Goal: Information Seeking & Learning: Check status

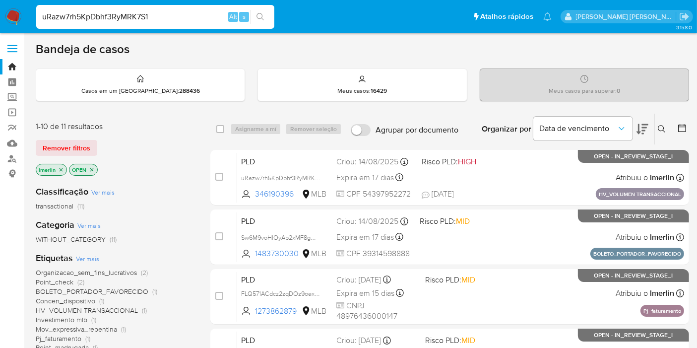
type input "uRazw7rh5KpDbhf3RyMRK7S1"
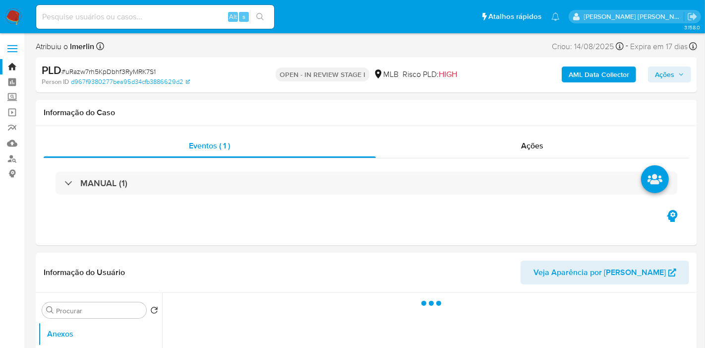
select select "10"
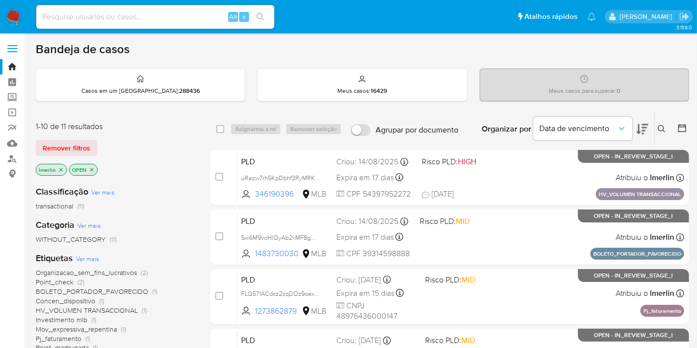
click at [163, 19] on input at bounding box center [155, 16] width 238 height 13
paste input "0SLP9IbMnRyu6Yw7IRSzOVrY"
type input "0SLP9IbMnRyu6Yw7IRSzOVrY"
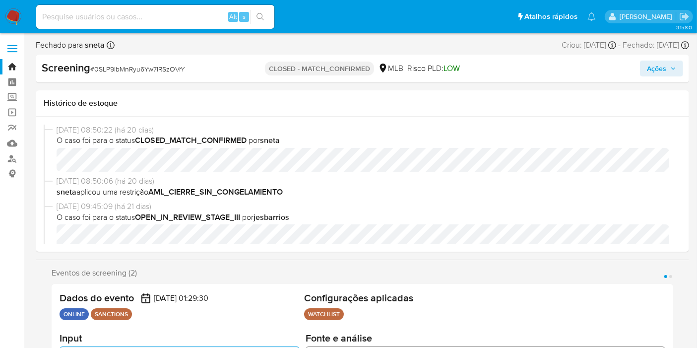
select select "10"
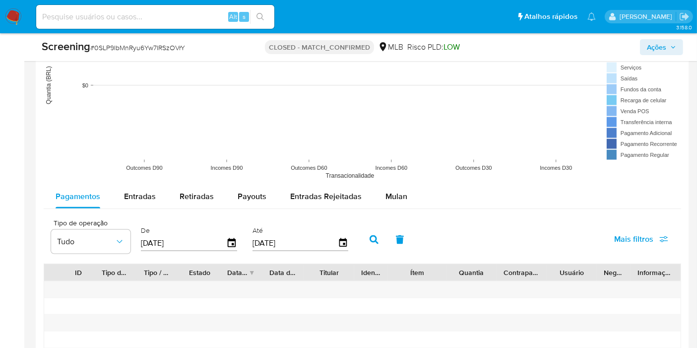
scroll to position [1267, 0]
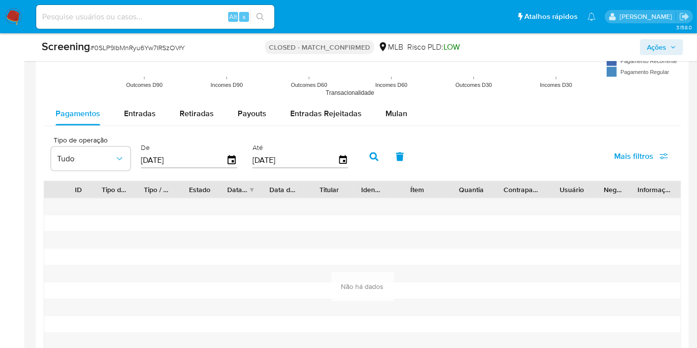
click at [185, 13] on input at bounding box center [155, 16] width 238 height 13
paste input "7MxxShkZCcTtkLM3UlztlNK8SANCTIONS"
type input "7MxxShkZCcTtkLM3UlztlNK8SANCTIONS"
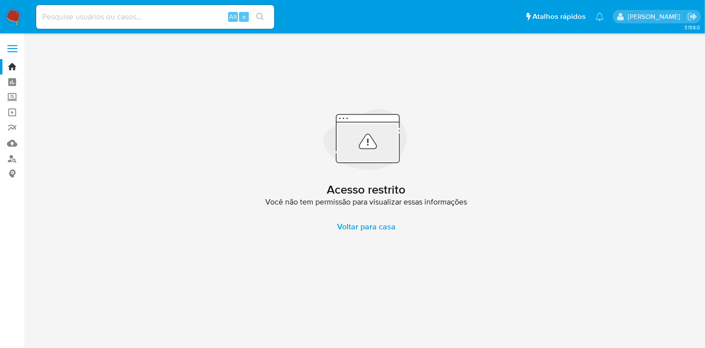
click at [178, 15] on input at bounding box center [155, 16] width 238 height 13
paste input "7MxxShkZCcTtkLM3UlztlNK8"
type input "7MxxShkZCcTtkLM3UlztlNK8"
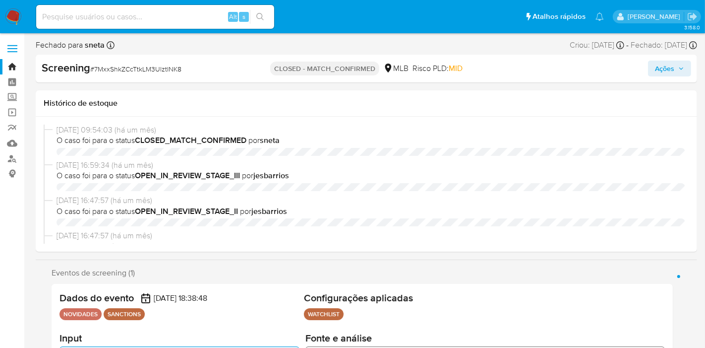
select select "10"
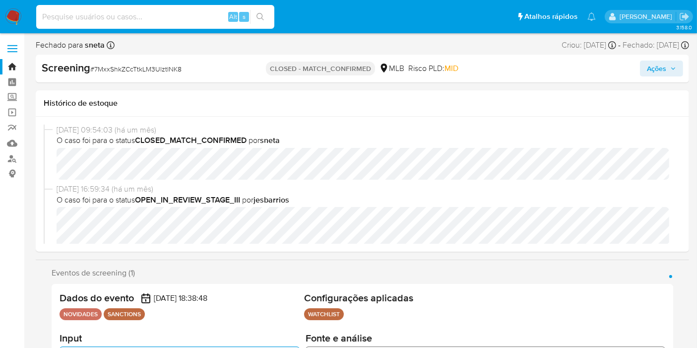
click at [210, 19] on input at bounding box center [155, 16] width 238 height 13
paste input "uRazw7rh5KpDbhf3RyMRK7S1"
type input "uRazw7rh5KpDbhf3RyMRK7S1"
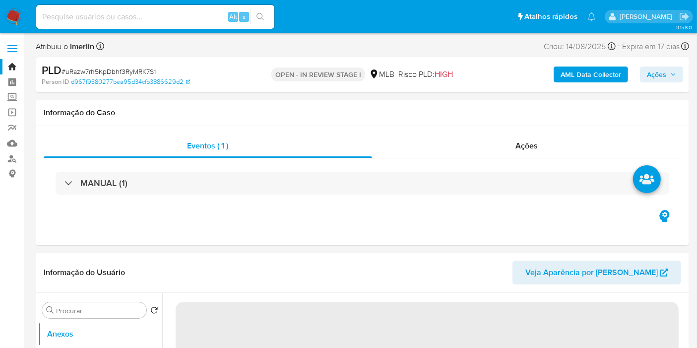
select select "10"
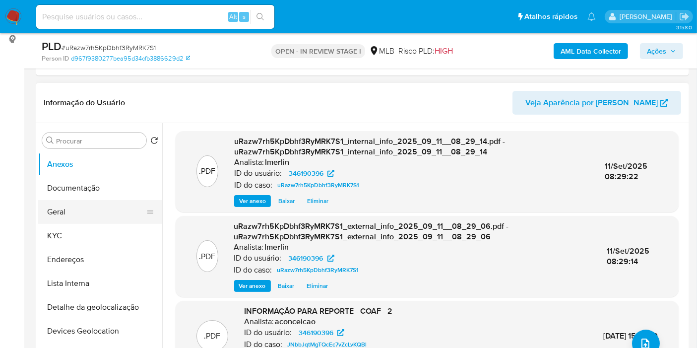
scroll to position [165, 0]
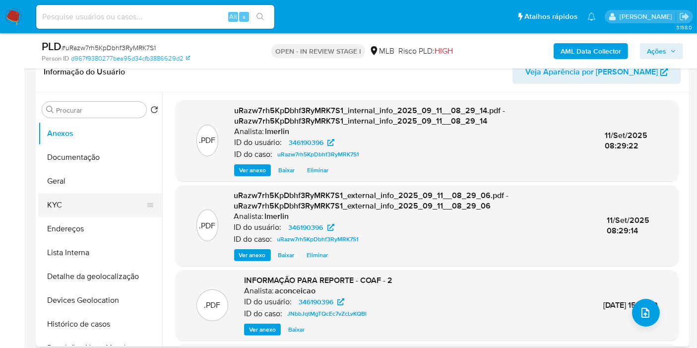
click at [116, 207] on button "KYC" at bounding box center [96, 205] width 116 height 24
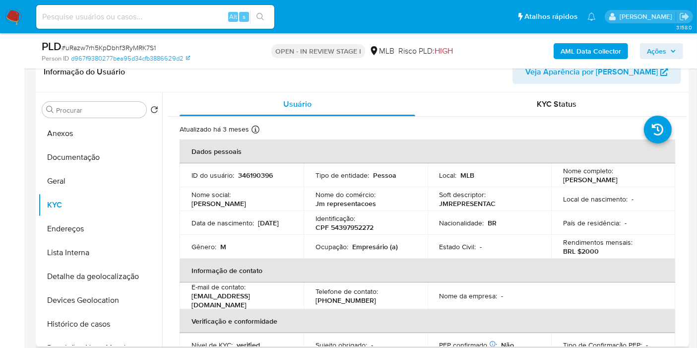
click at [359, 225] on p "CPF 54397952272" at bounding box center [344, 227] width 58 height 9
copy p "54397952272"
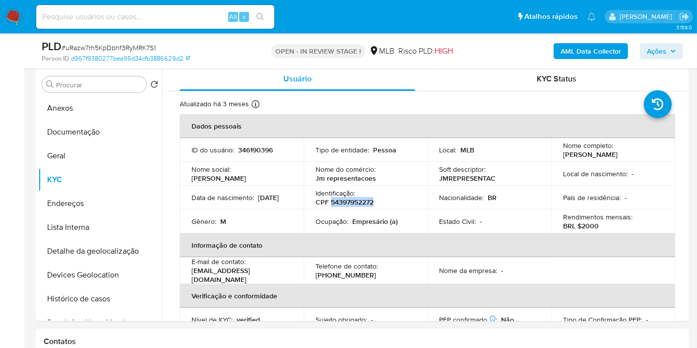
scroll to position [440, 0]
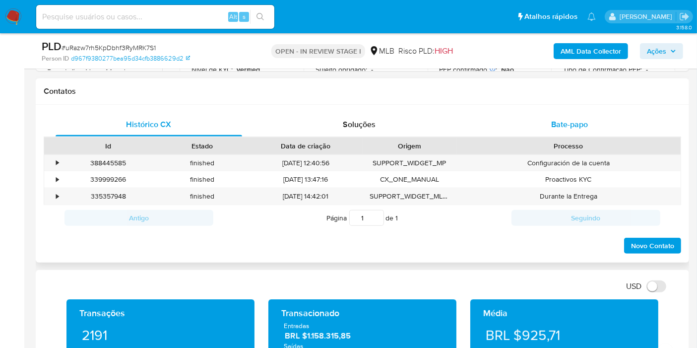
click at [551, 114] on div "Bate-papo" at bounding box center [569, 125] width 186 height 24
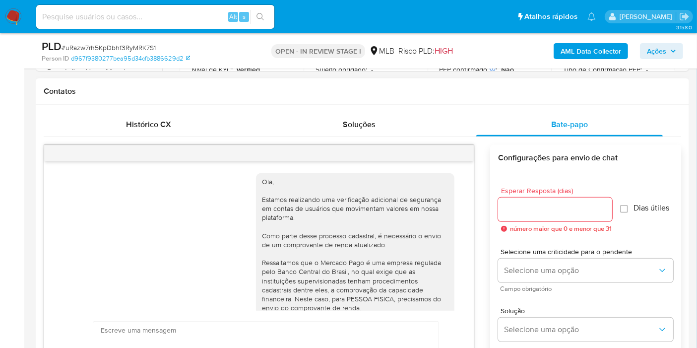
scroll to position [234, 0]
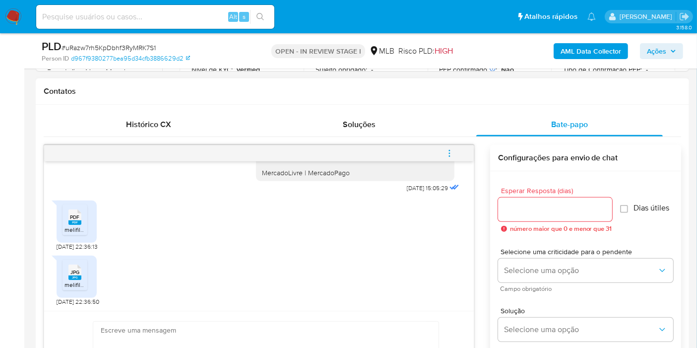
click at [76, 227] on span "melifile7663276027565974617.pdf" at bounding box center [109, 229] width 91 height 8
click at [77, 275] on rect at bounding box center [74, 277] width 13 height 4
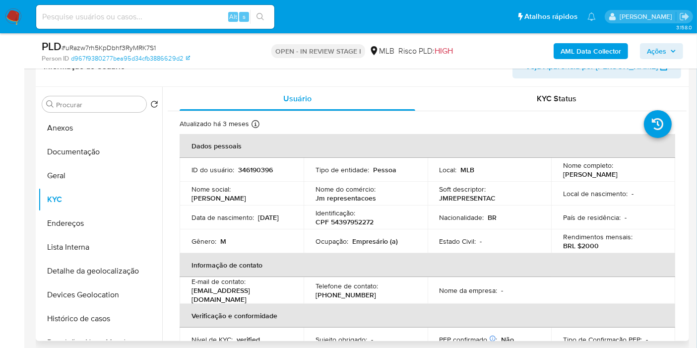
scroll to position [165, 0]
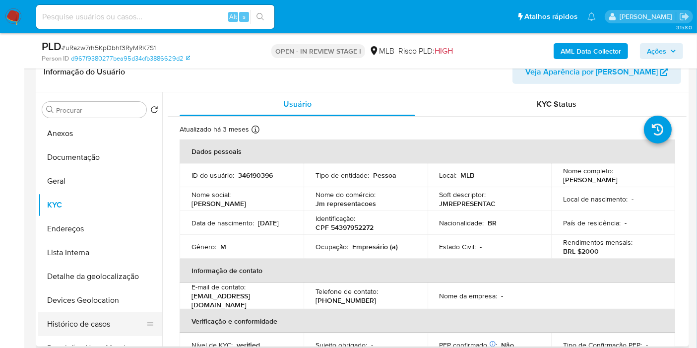
click at [70, 327] on button "Histórico de casos" at bounding box center [96, 324] width 116 height 24
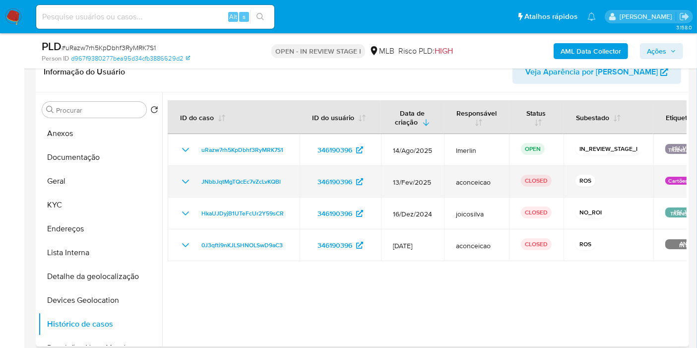
click at [186, 181] on icon "Mostrar/Ocultar" at bounding box center [185, 182] width 12 height 12
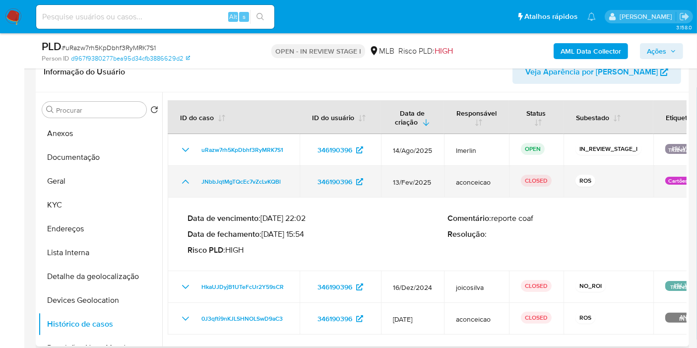
click at [186, 181] on icon "Mostrar/Ocultar" at bounding box center [185, 182] width 12 height 12
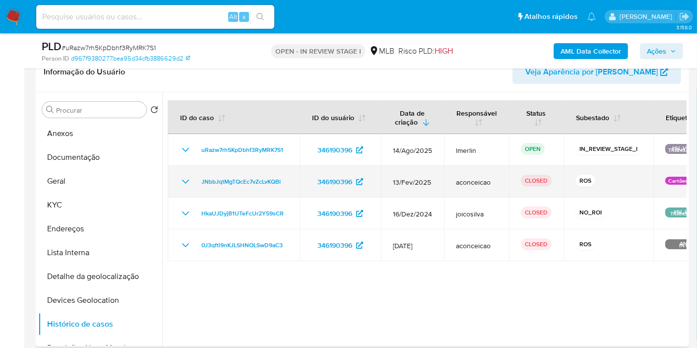
click at [186, 181] on icon "Mostrar/Ocultar" at bounding box center [185, 182] width 12 height 12
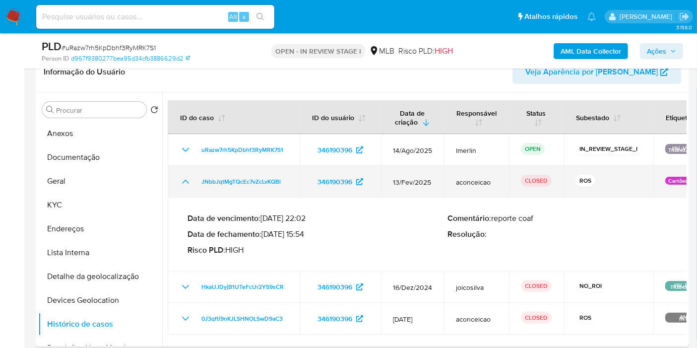
click at [186, 181] on icon "Mostrar/Ocultar" at bounding box center [185, 182] width 12 height 12
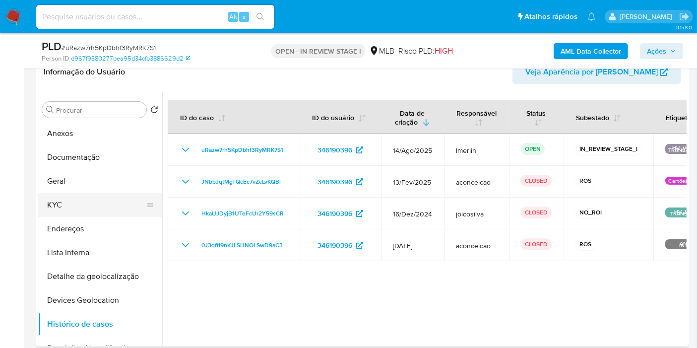
click at [67, 202] on button "KYC" at bounding box center [96, 205] width 116 height 24
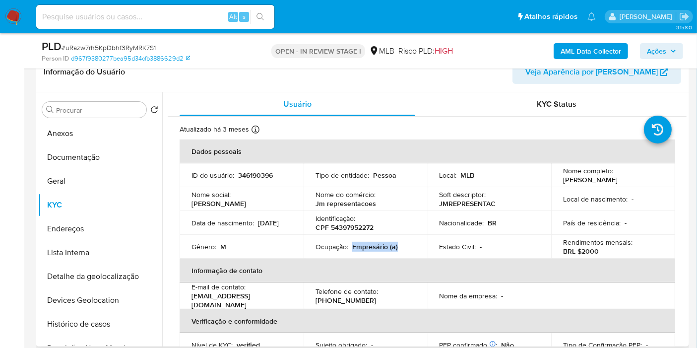
drag, startPoint x: 350, startPoint y: 246, endPoint x: 412, endPoint y: 246, distance: 62.0
click at [412, 246] on div "Ocupação : Empresário (a)" at bounding box center [365, 246] width 100 height 9
copy p "Empresário (a)"
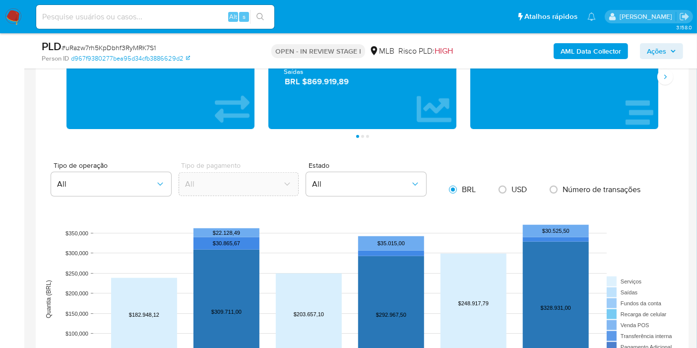
scroll to position [771, 0]
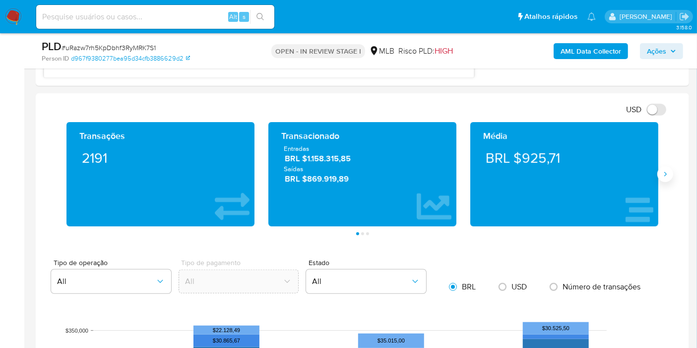
click at [665, 166] on button "Siguiente" at bounding box center [665, 174] width 16 height 16
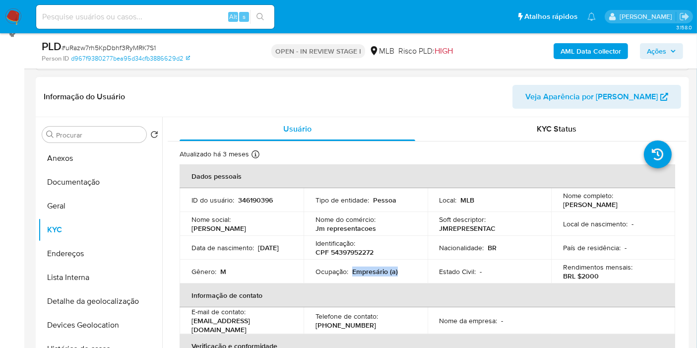
scroll to position [165, 0]
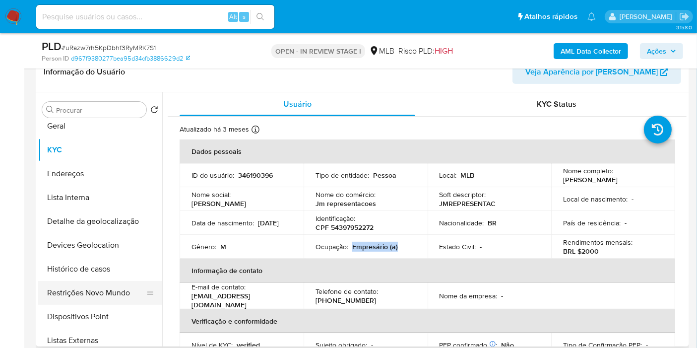
click at [104, 293] on button "Restrições Novo Mundo" at bounding box center [96, 293] width 116 height 24
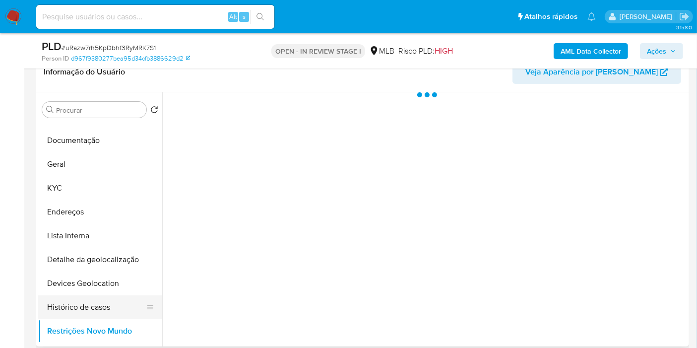
scroll to position [0, 0]
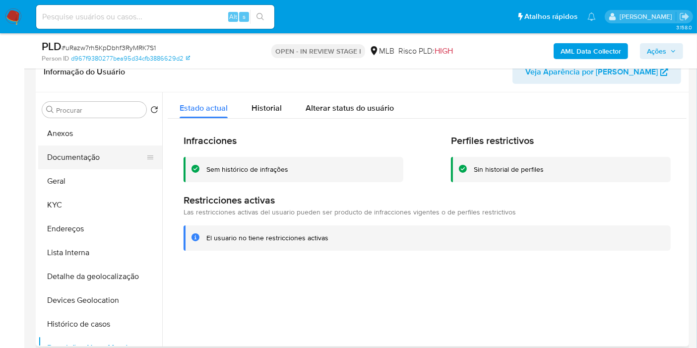
click at [108, 162] on button "Documentação" at bounding box center [96, 157] width 116 height 24
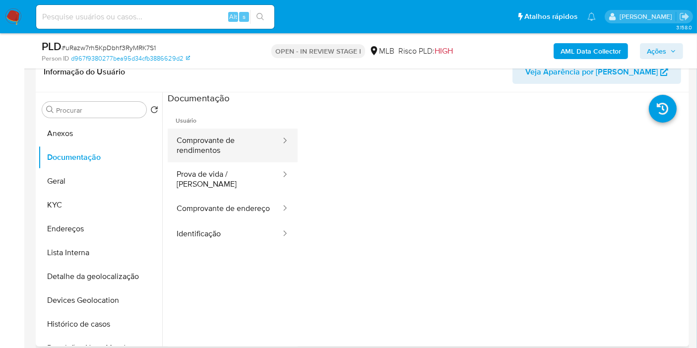
click at [193, 153] on button "Comprovante de rendimentos" at bounding box center [225, 145] width 114 height 34
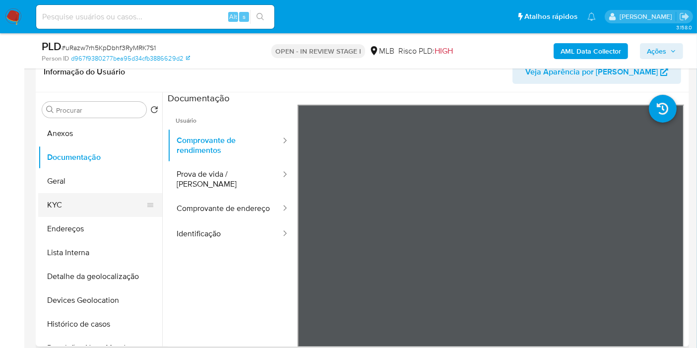
click at [65, 201] on button "KYC" at bounding box center [96, 205] width 116 height 24
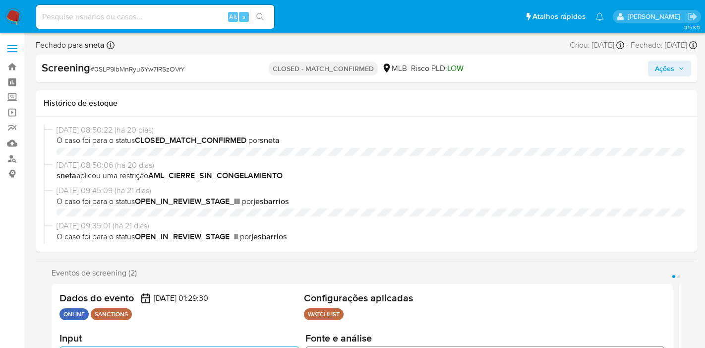
select select "10"
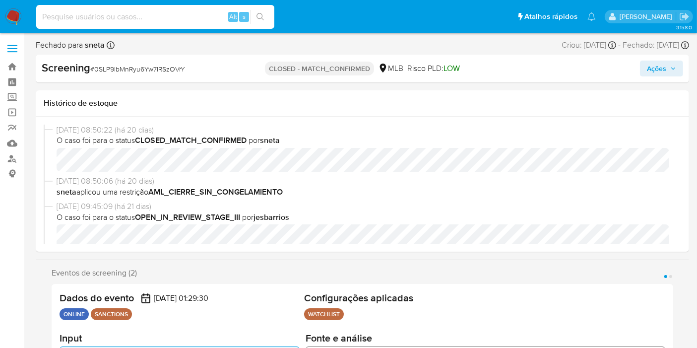
click at [151, 20] on input at bounding box center [155, 16] width 238 height 13
paste input "rwZOs8k48sFsnt8BOq3wy0QE"
type input "rwZOs8k48sFsnt8BOq3wy0QE"
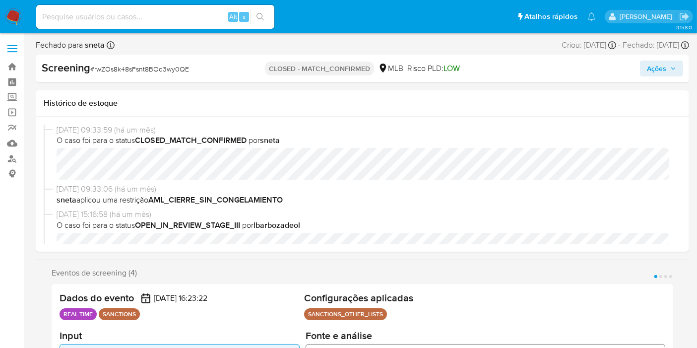
select select "10"
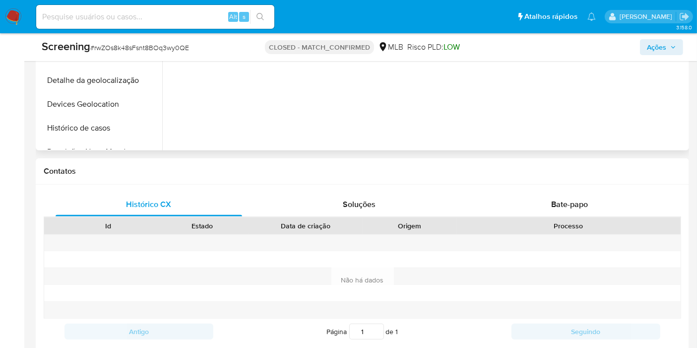
scroll to position [826, 0]
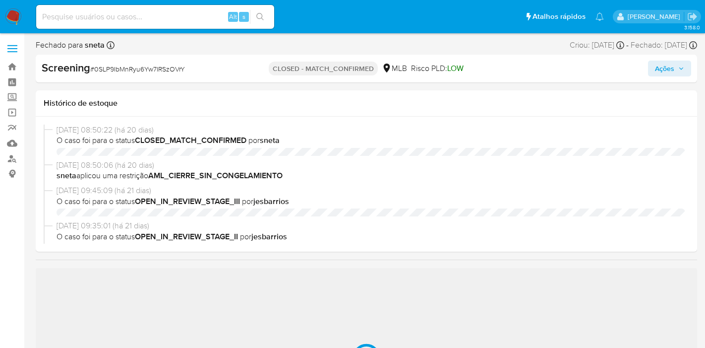
select select "10"
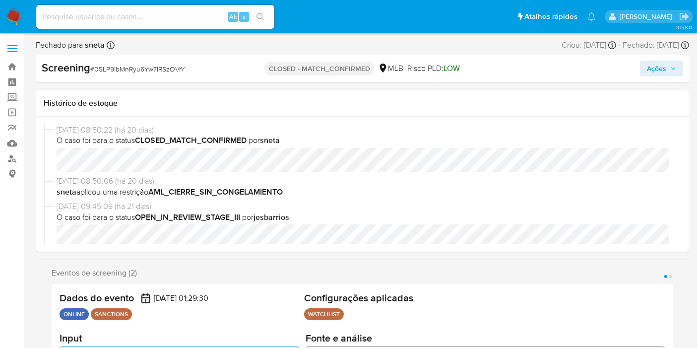
click at [157, 17] on input at bounding box center [155, 16] width 238 height 13
paste input "VIMUjCeFiP8ZbZdYBli3vh0Y"
type input "VIMUjCeFiP8ZbZdYBli3vh0Y"
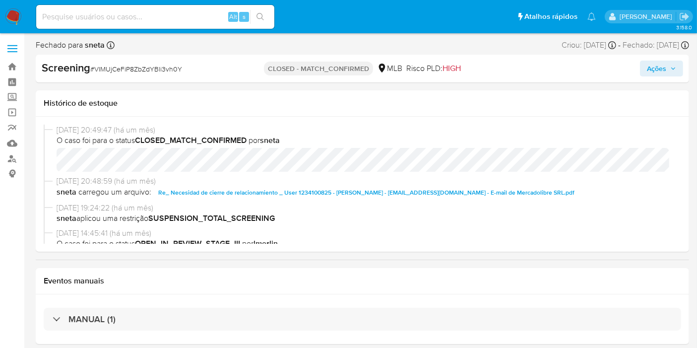
select select "10"
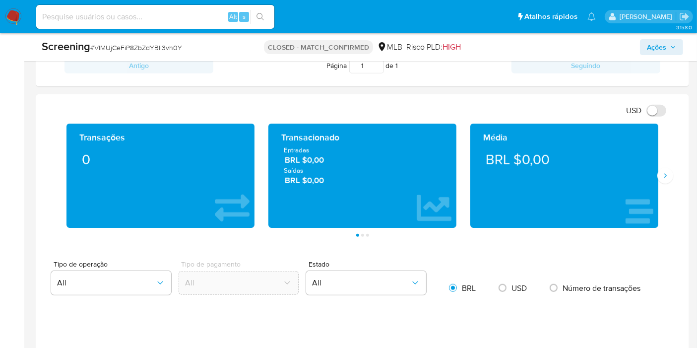
scroll to position [826, 0]
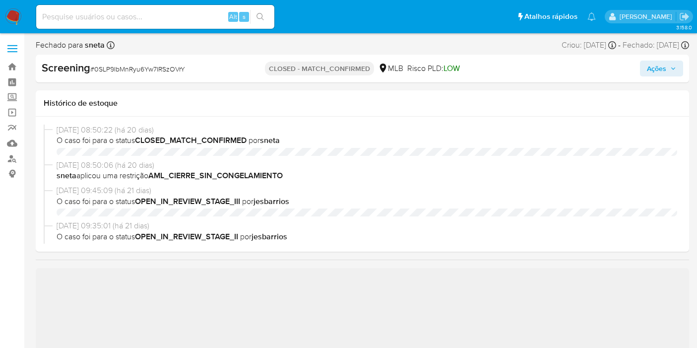
select select "10"
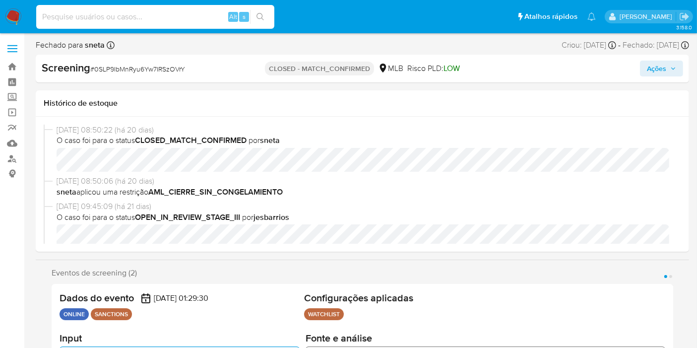
click at [144, 17] on input at bounding box center [155, 16] width 238 height 13
paste input "VlvSVFOVw62pguXXODba461A"
type input "VlvSVFOVw62pguXXODba461A"
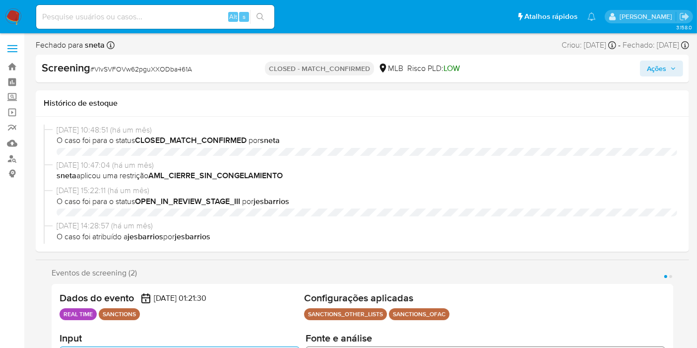
select select "10"
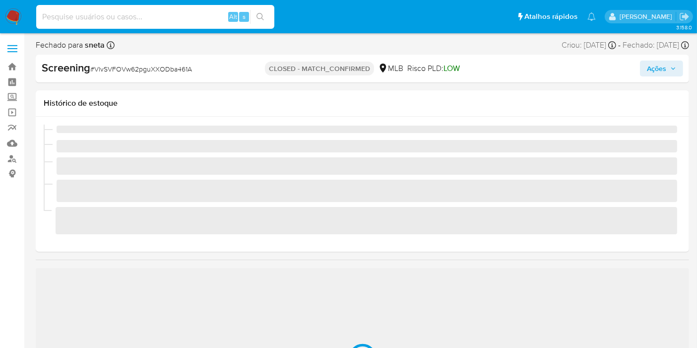
click at [160, 17] on input at bounding box center [155, 16] width 238 height 13
paste input "R40Lvr2xGof2mVgLLfTzo3wQ"
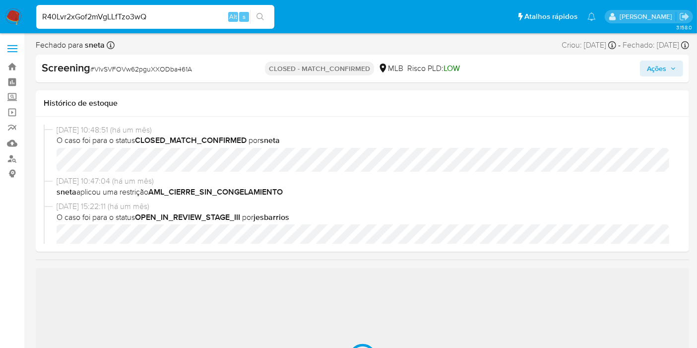
type input "R40Lvr2xGof2mVgLLfTzo3wQ"
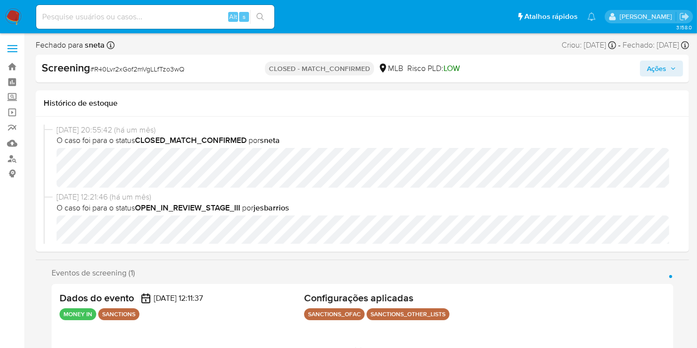
select select "10"
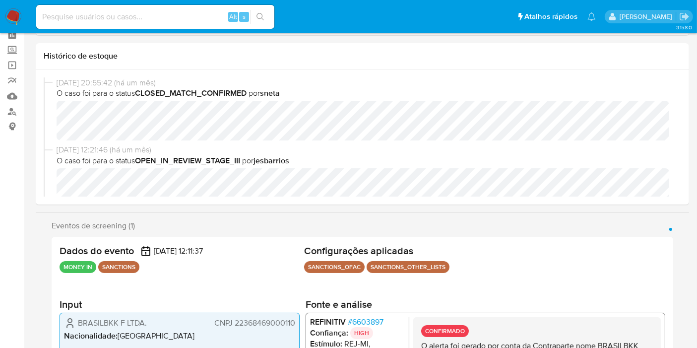
scroll to position [110, 0]
